Goal: Contribute content

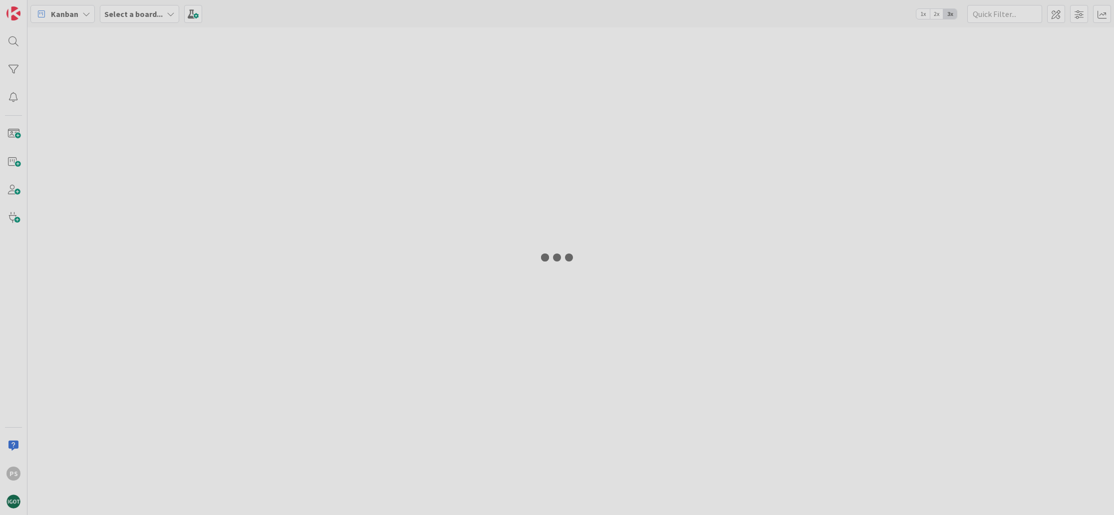
click at [606, 492] on div at bounding box center [557, 257] width 1114 height 515
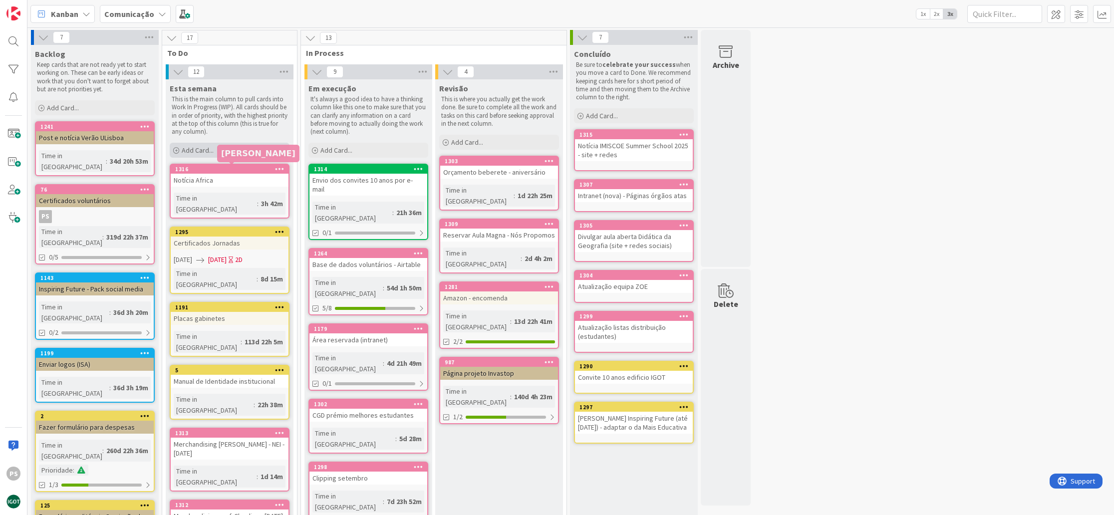
click at [212, 155] on div "Add Card..." at bounding box center [230, 150] width 120 height 15
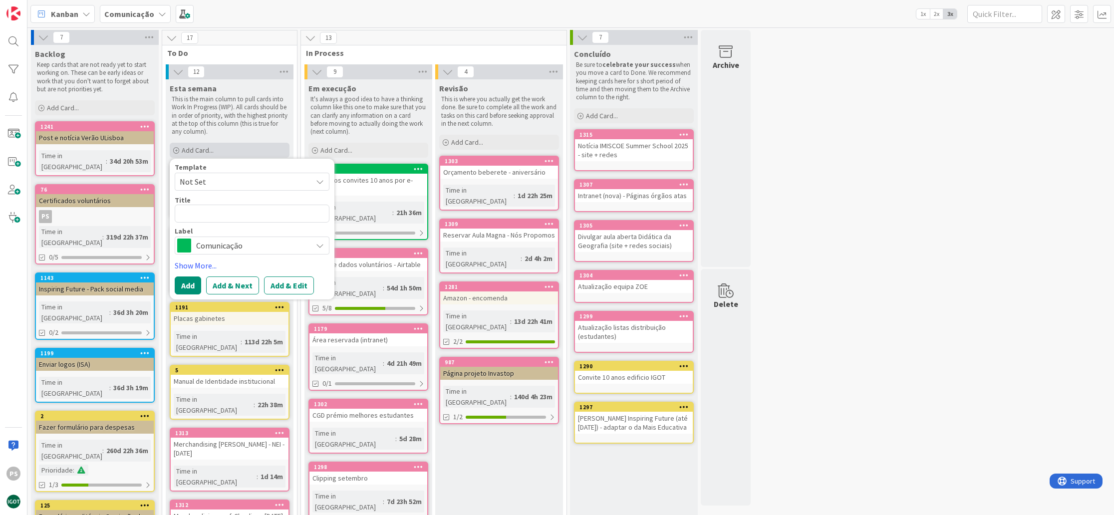
type textarea "x"
type textarea "R"
type textarea "x"
type textarea "Re"
type textarea "x"
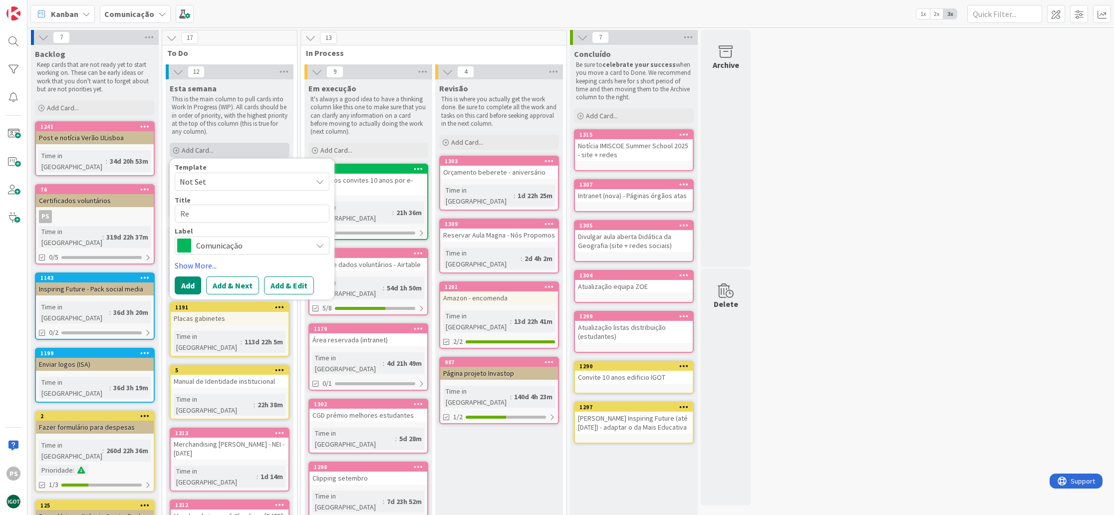
type textarea "Ref"
type textarea "x"
type textarea "Refo"
type textarea "x"
type textarea "Refor"
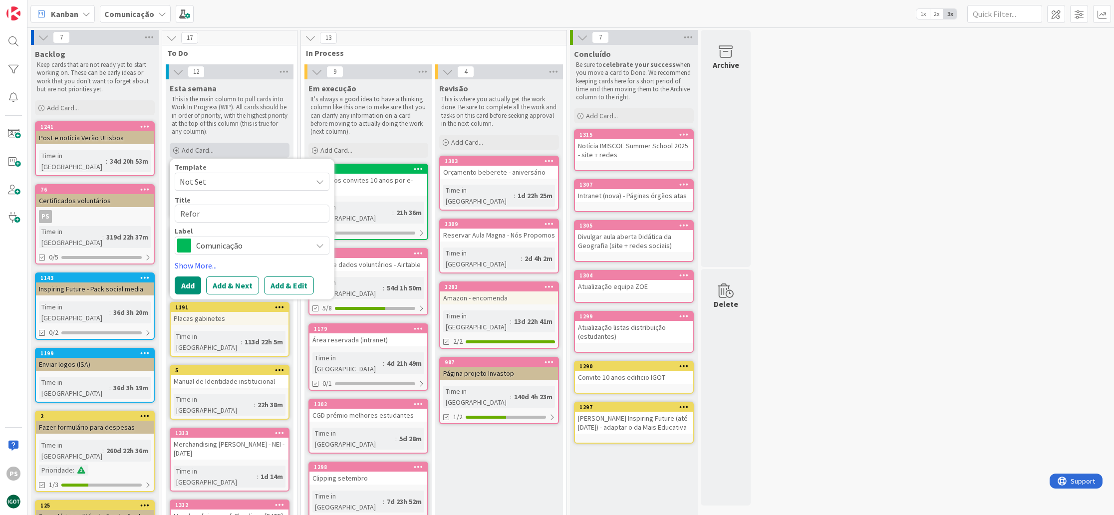
type textarea "x"
type textarea "Reforç"
type textarea "x"
type textarea "Reforço"
type textarea "x"
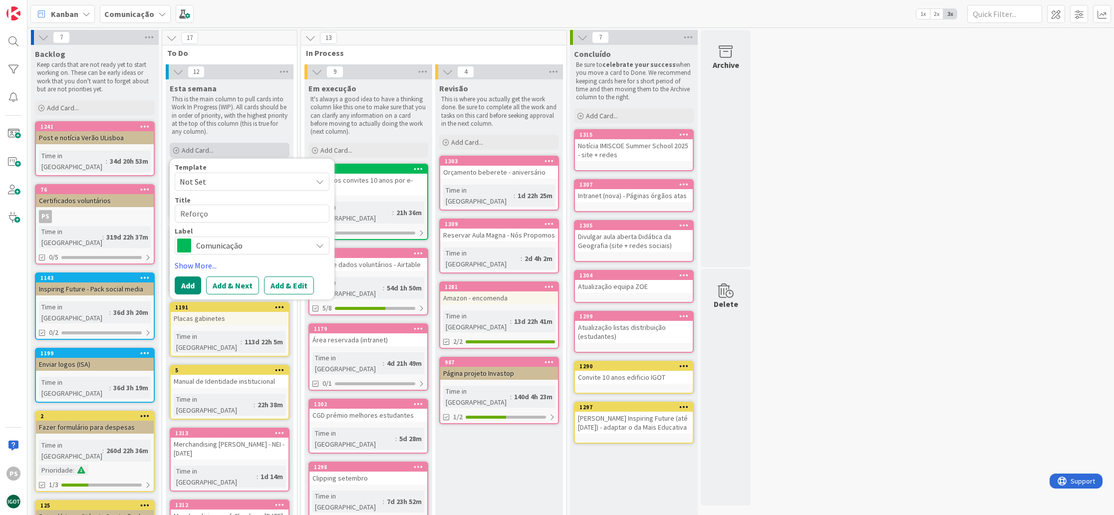
type textarea "Reforço"
type textarea "x"
type textarea "Reforço n"
type textarea "x"
type textarea "Reforço na"
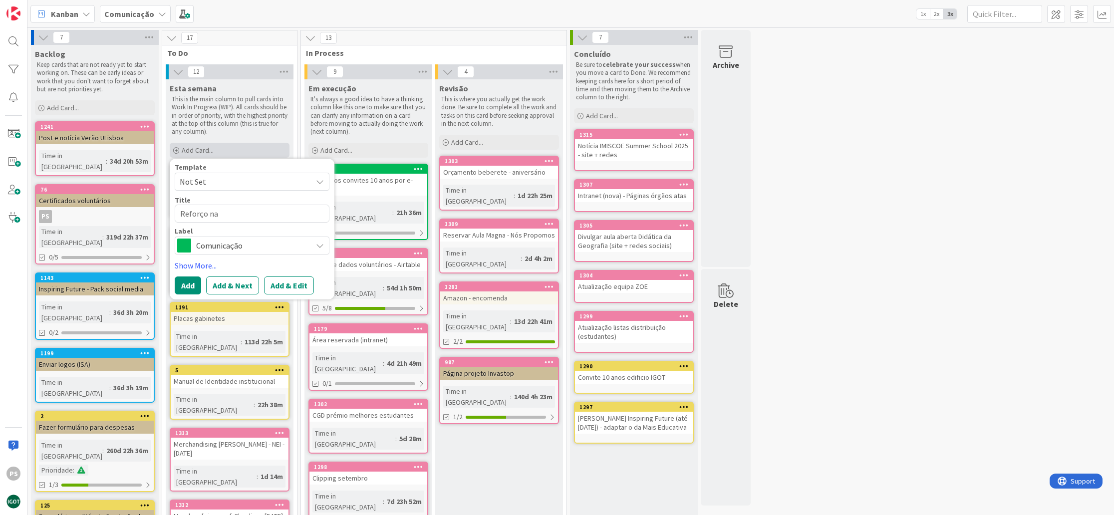
type textarea "x"
type textarea "Reforço nas"
type textarea "x"
type textarea "Reforço nas"
type textarea "x"
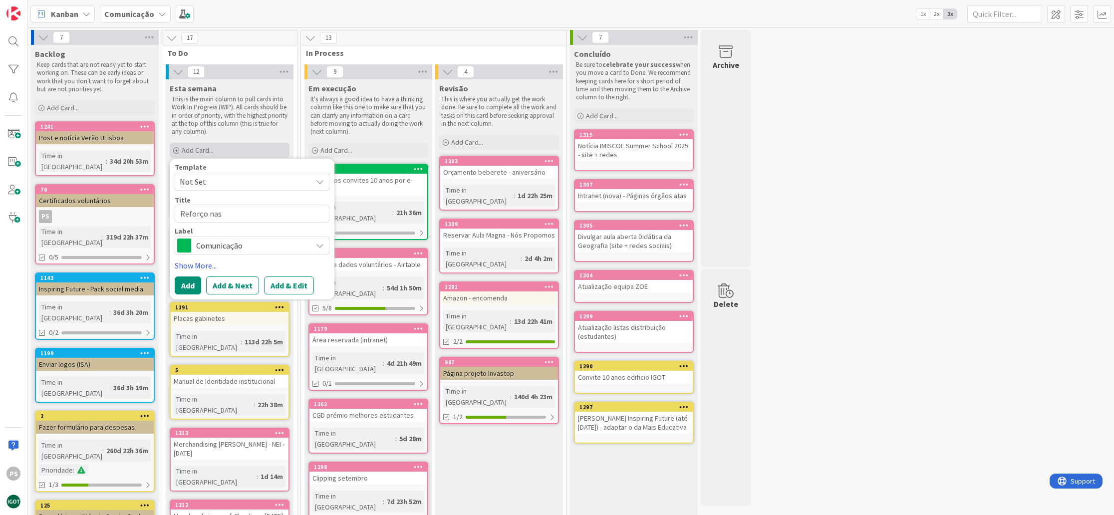
type textarea "Reforço nas r"
type textarea "x"
type textarea "Reforço nas re"
type textarea "x"
type textarea "Reforço nas red"
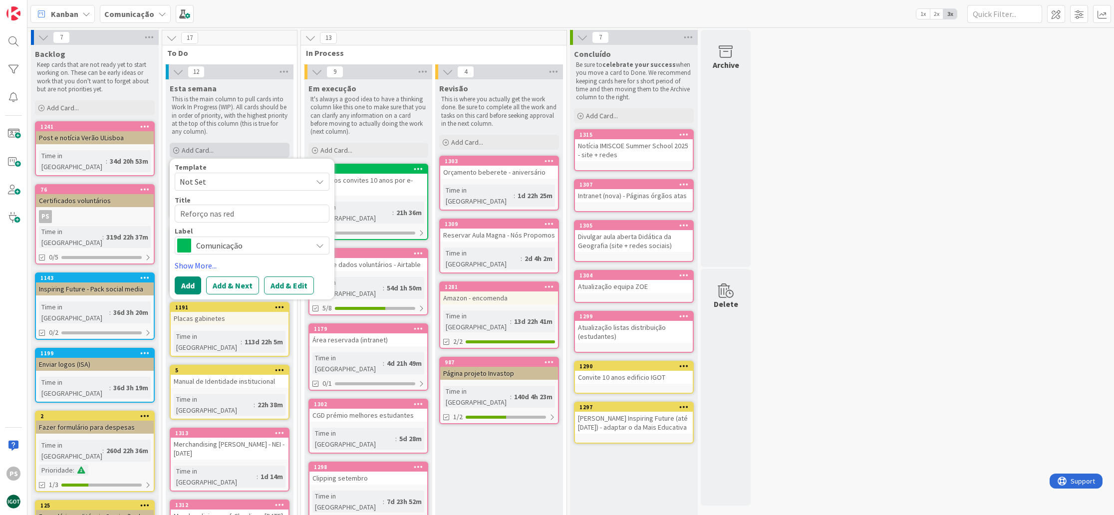
type textarea "x"
type textarea "Reforço nas rede"
type textarea "x"
type textarea "Reforço nas redes"
type textarea "x"
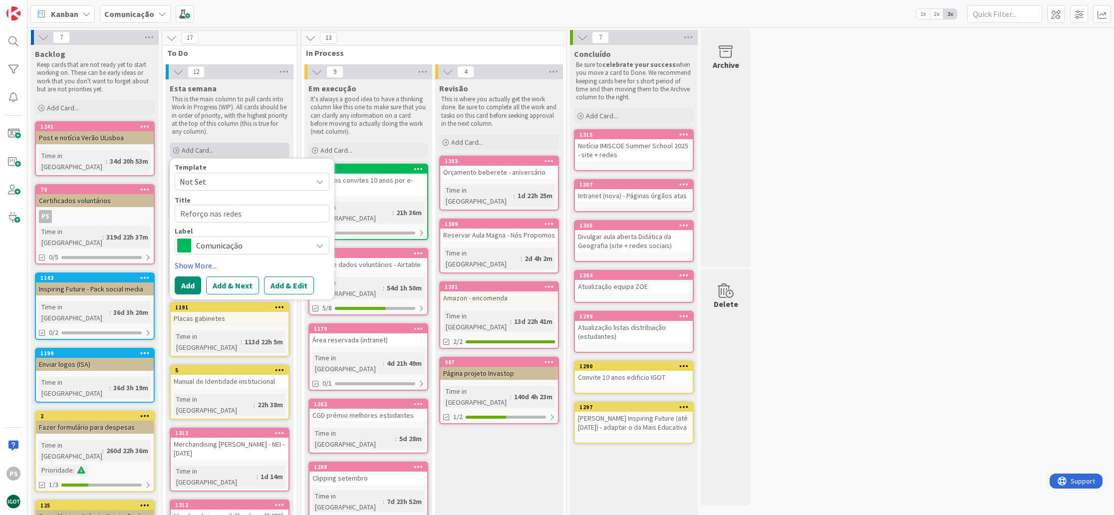
type textarea "Reforço nas redes"
type textarea "x"
type textarea "Reforço nas redes d"
type textarea "x"
type textarea "Reforço nas redes di"
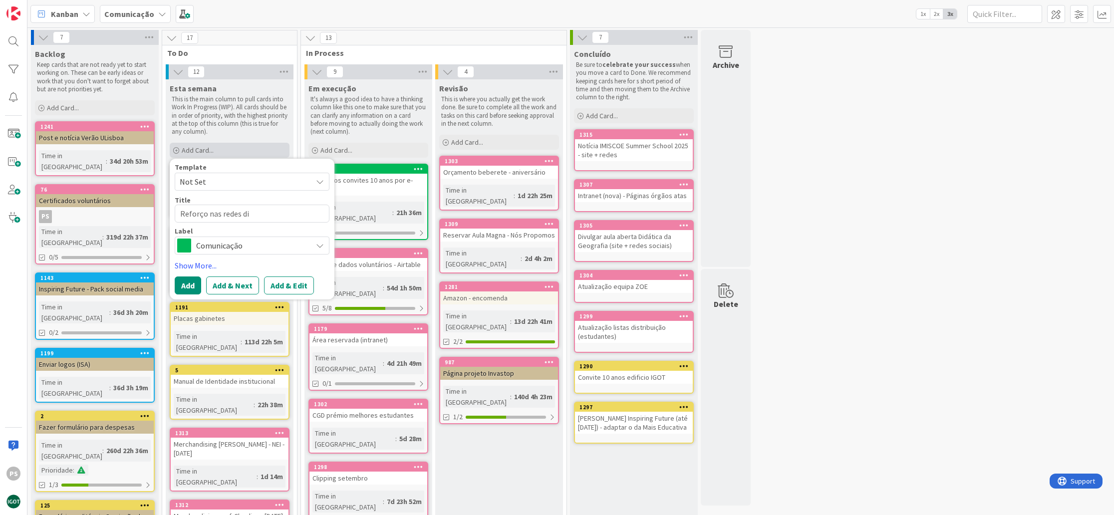
type textarea "x"
type textarea "Reforço nas redes div"
type textarea "x"
type textarea "Reforço nas redes divu"
type textarea "x"
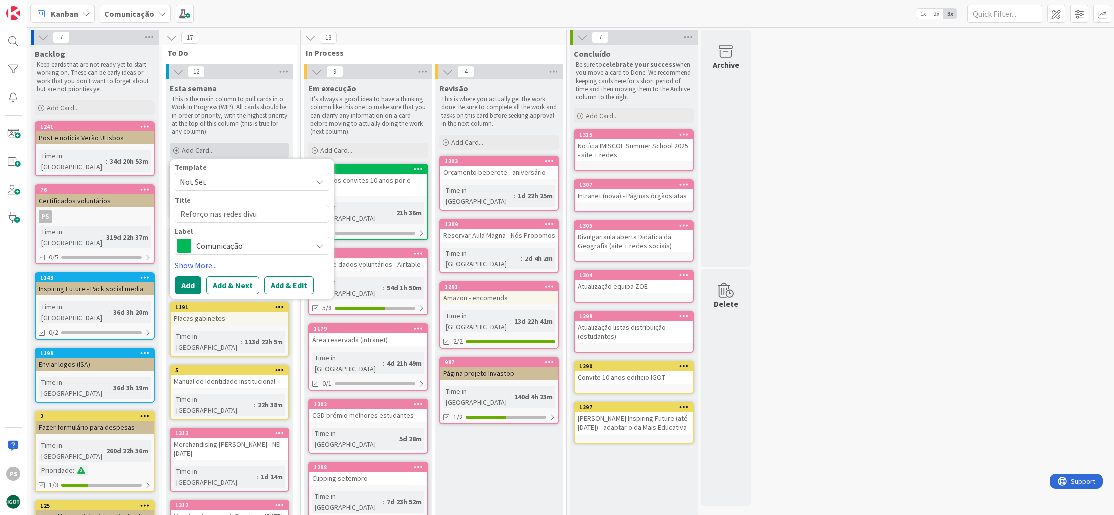
type textarea "Reforço nas redes divul"
type textarea "x"
type textarea "Reforço nas redes divulg"
type textarea "x"
type textarea "Reforço nas redes divulga"
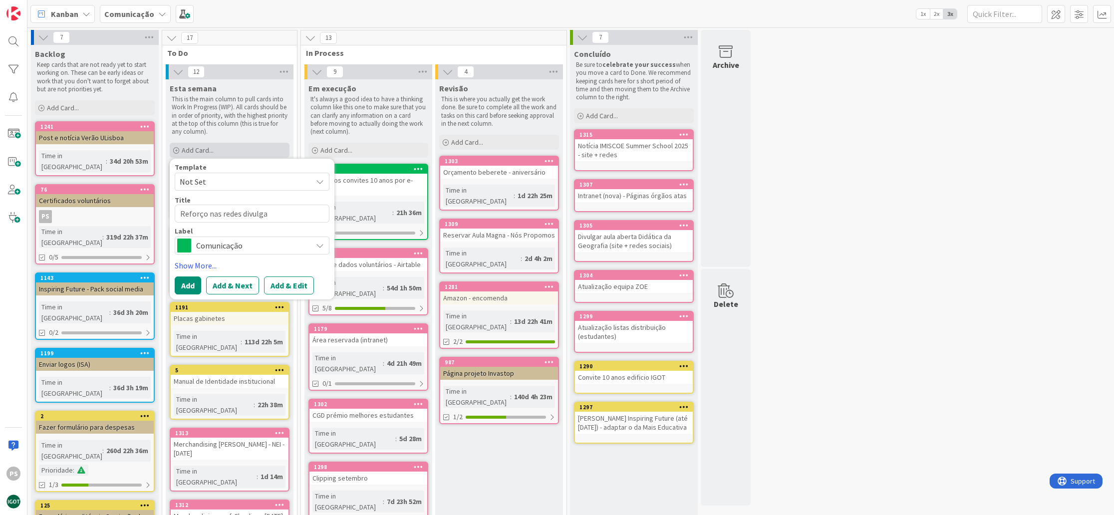
type textarea "x"
type textarea "Reforço nas redes divulgaç~"
type textarea "x"
type textarea "Reforço nas redes divulgaçã"
type textarea "x"
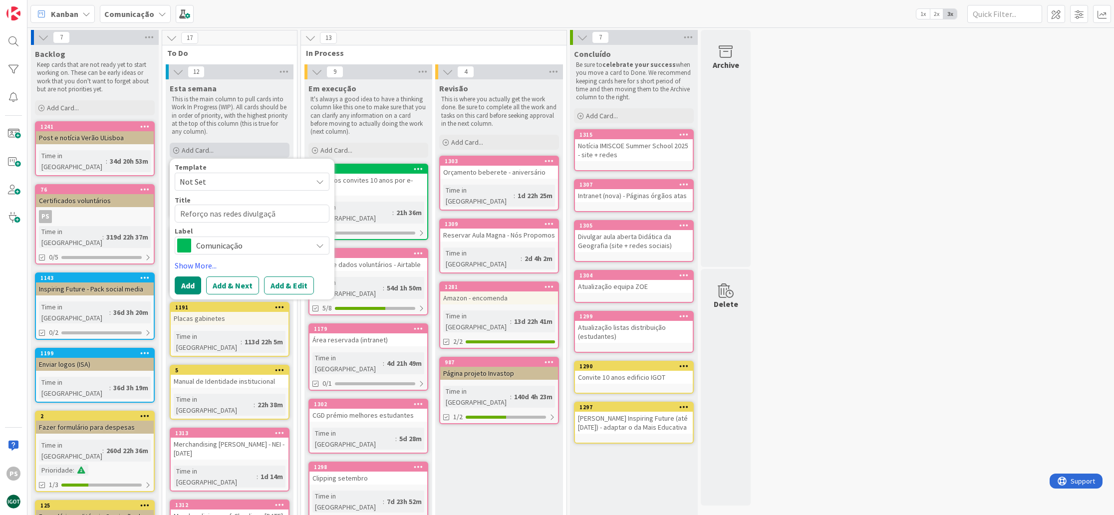
type textarea "Reforço nas redes divulgação"
type textarea "x"
type textarea "Reforço nas redes divulgação"
type textarea "x"
type textarea "Reforço nas redes divulgação c"
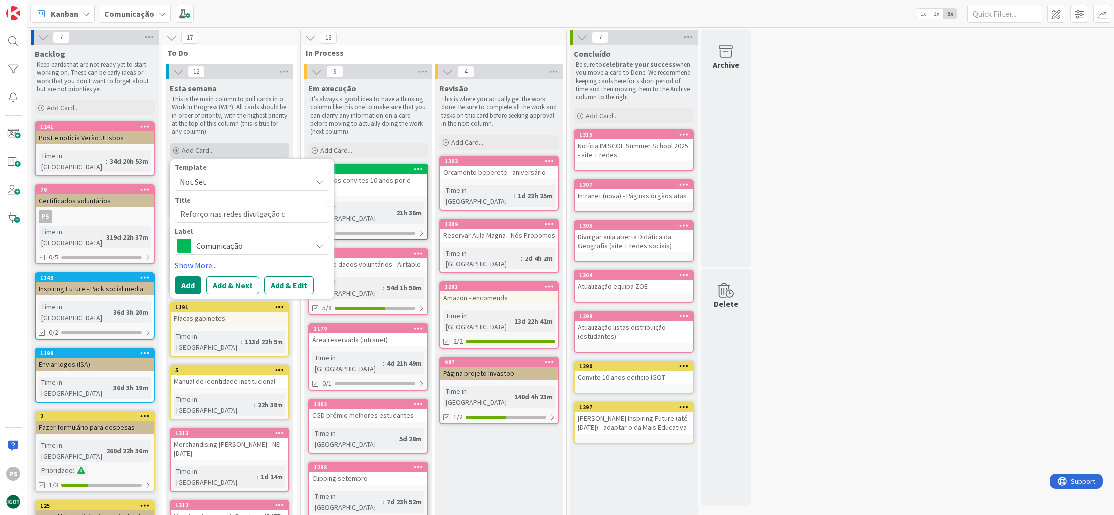
type textarea "x"
type textarea "Reforço nas redes divulgação ca"
type textarea "x"
type textarea "Reforço nas redes divulgação can"
type textarea "x"
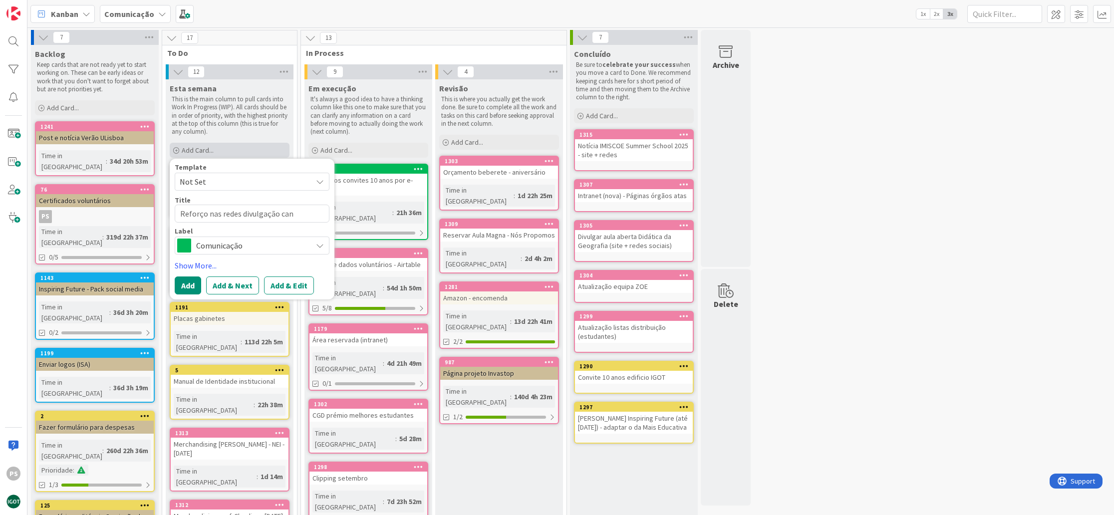
type textarea "Reforço nas redes divulgação cand"
type textarea "x"
type textarea "Reforço nas redes divulgação candi"
type textarea "x"
type textarea "Reforço nas redes divulgação candid"
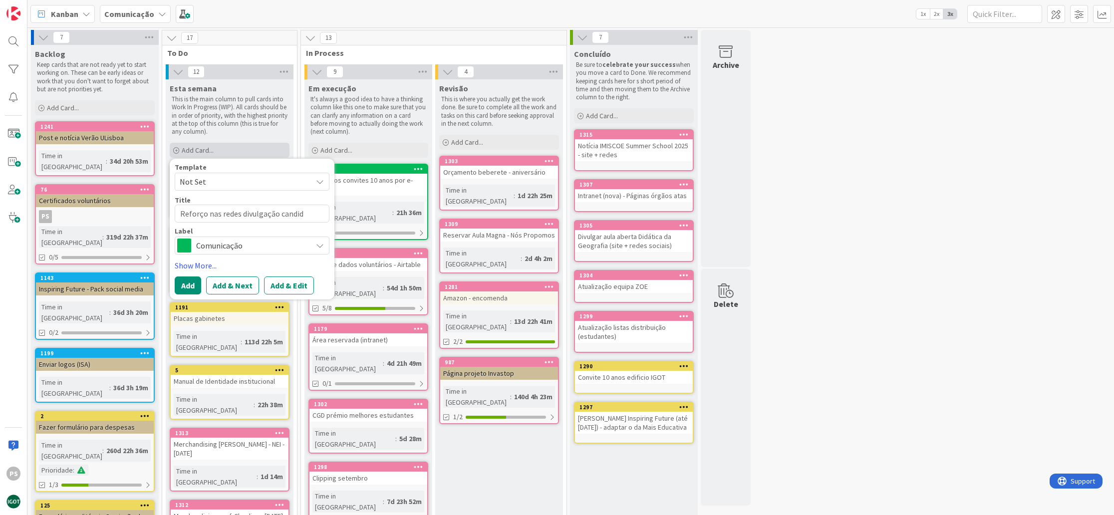
type textarea "x"
type textarea "Reforço nas redes divulgação candida"
type textarea "x"
type textarea "Reforço nas redes divulgação candidat"
type textarea "x"
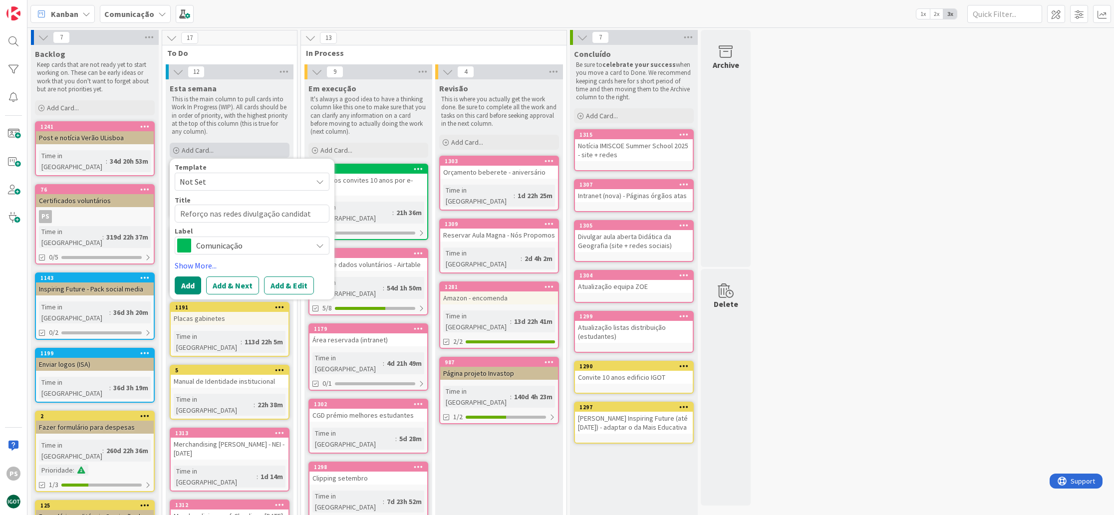
type textarea "Reforço nas redes divulgação candidatu"
type textarea "x"
type textarea "Reforço nas redes divulgação candidatur"
type textarea "x"
type textarea "Reforço nas redes divulgação candidatura"
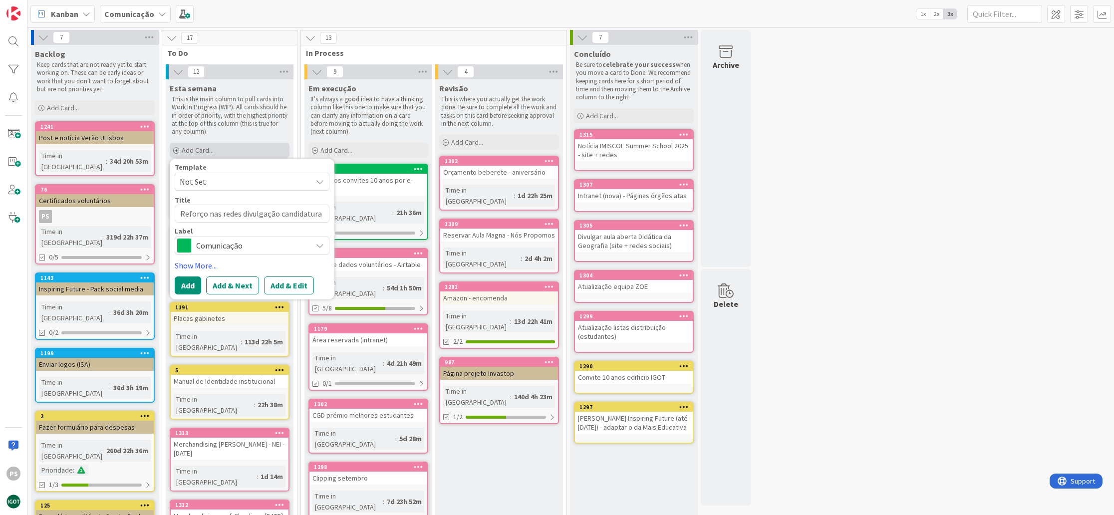
type textarea "x"
type textarea "Reforço nas redes divulgação candidaturas"
type textarea "x"
type textarea "Reforço nas redes divulgação candidaturas"
type textarea "x"
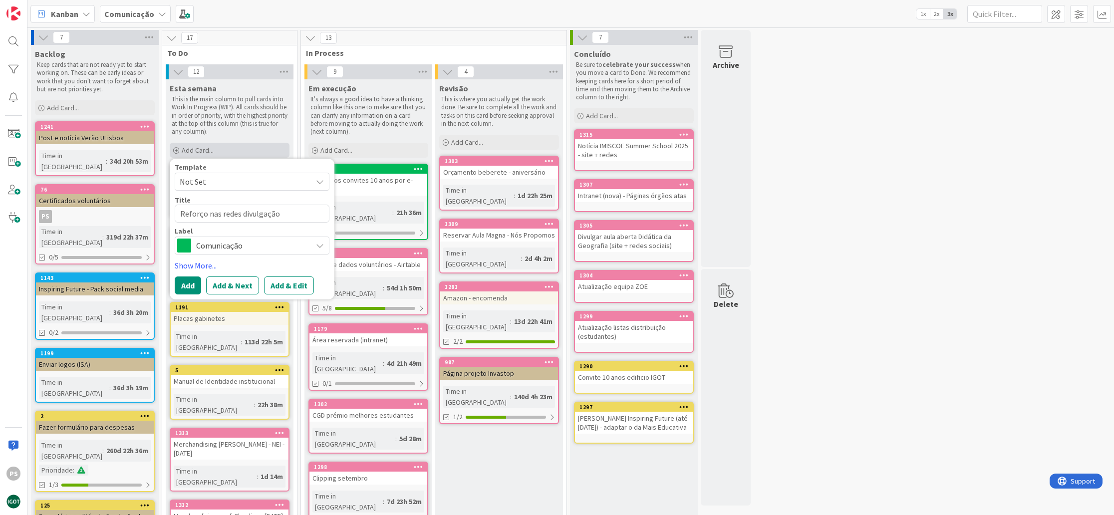
type textarea "Reforço nas redes divulgação candidaturas P"
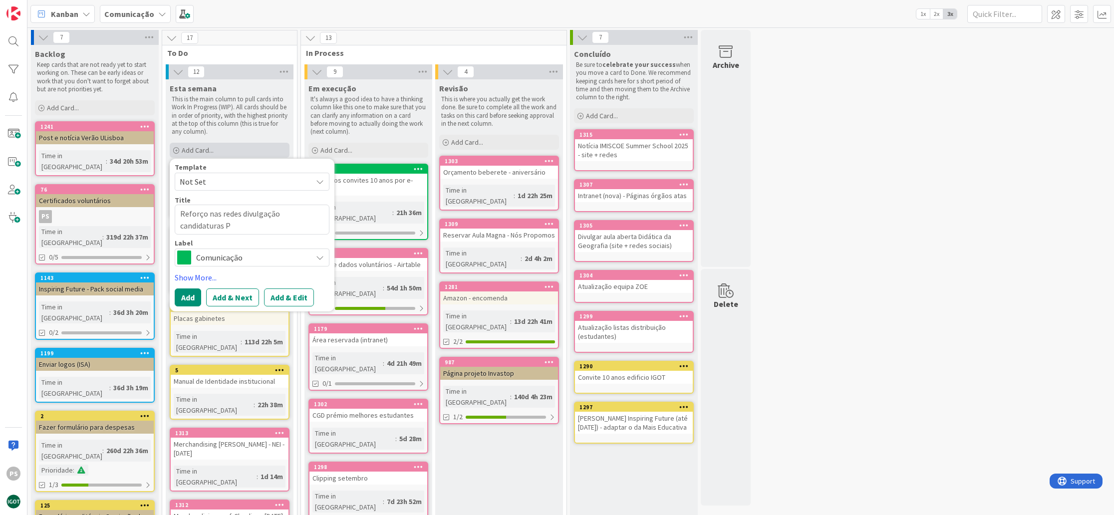
type textarea "x"
type textarea "Reforço nas redes divulgação candidaturas PR"
type textarea "x"
type textarea "Reforço nas redes divulgação candidaturas PRR"
click at [243, 257] on span "Comunicação" at bounding box center [251, 258] width 111 height 14
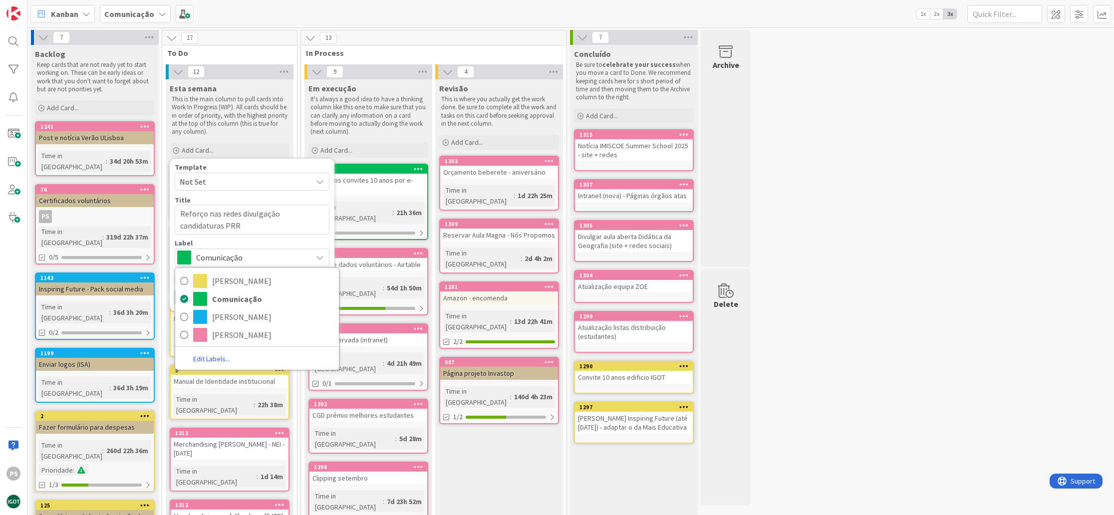
click at [243, 347] on hr at bounding box center [257, 347] width 164 height 0
click at [246, 338] on span "[PERSON_NAME]" at bounding box center [273, 335] width 122 height 15
type textarea "x"
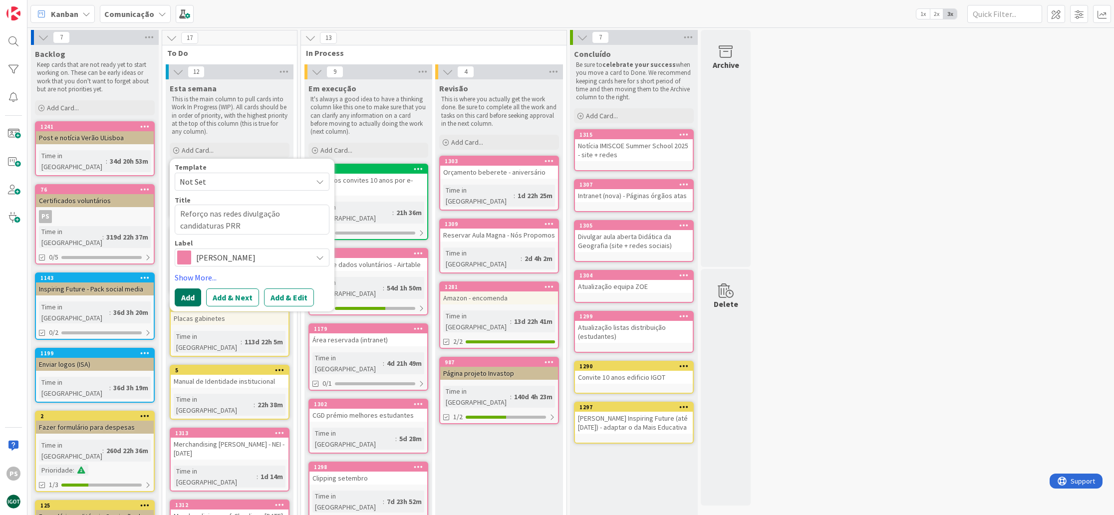
click at [190, 296] on button "Add" at bounding box center [188, 298] width 26 height 18
